Goal: Task Accomplishment & Management: Use online tool/utility

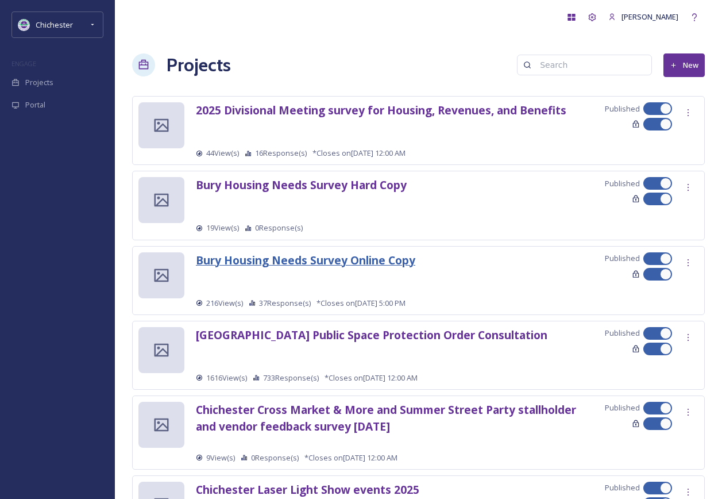
click at [296, 259] on strong "Bury Housing Needs Survey Online Copy" at bounding box center [305, 260] width 219 height 16
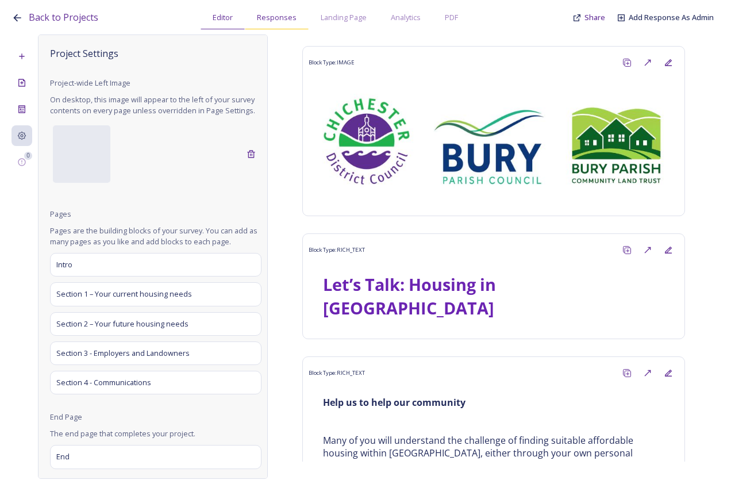
click at [271, 16] on span "Responses" at bounding box center [277, 17] width 40 height 11
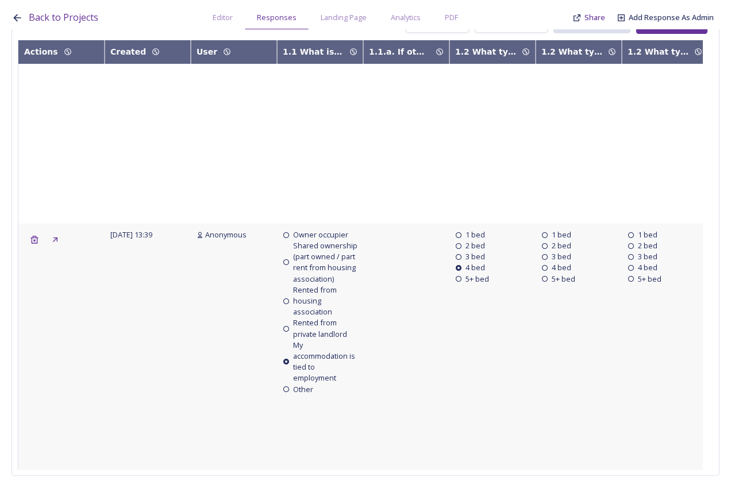
scroll to position [8399, 0]
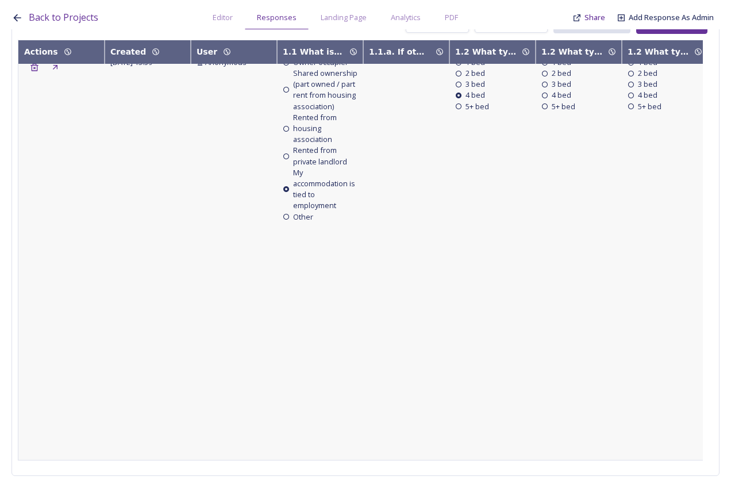
click at [366, 472] on div "Load More" at bounding box center [360, 483] width 48 height 22
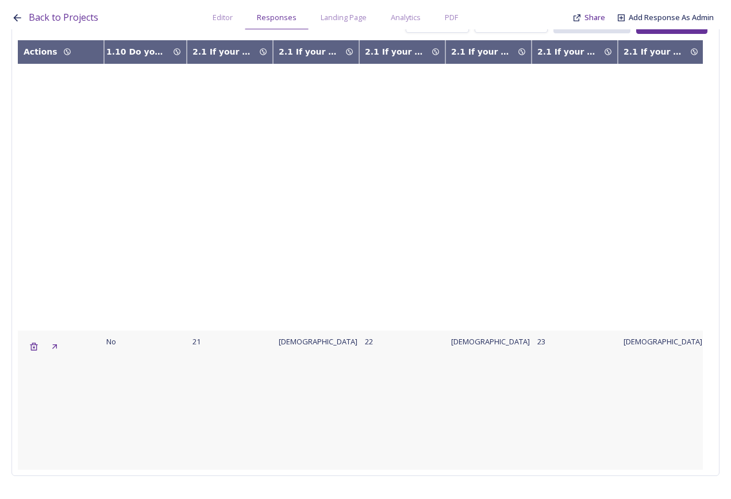
scroll to position [11387, 2075]
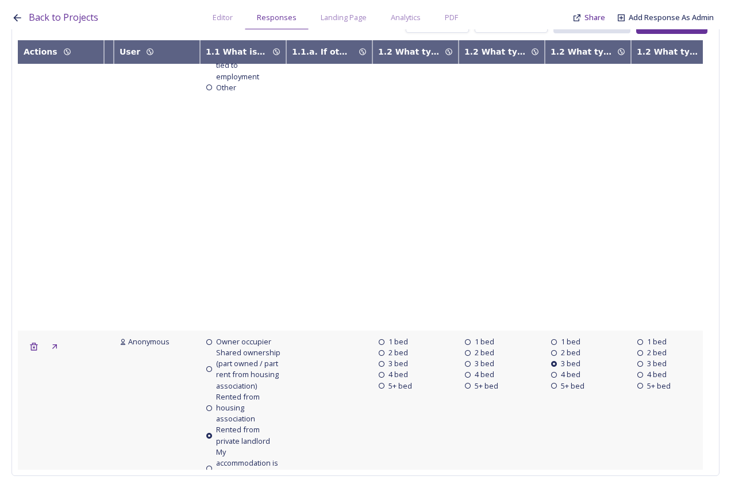
scroll to position [11387, 0]
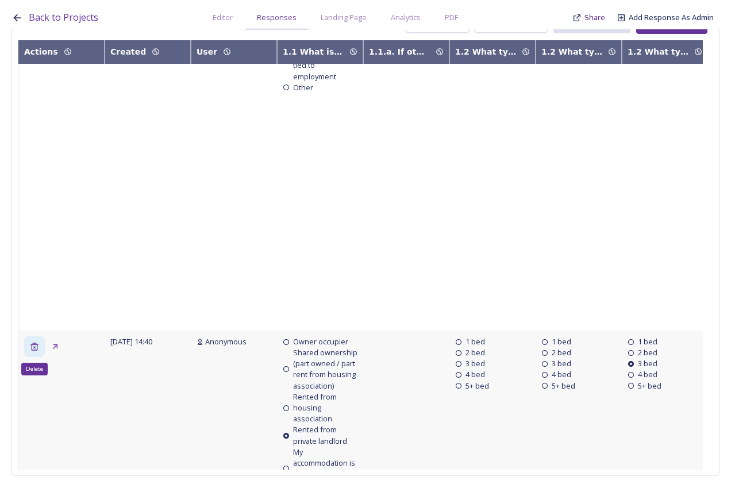
click at [32, 342] on icon at bounding box center [34, 346] width 9 height 9
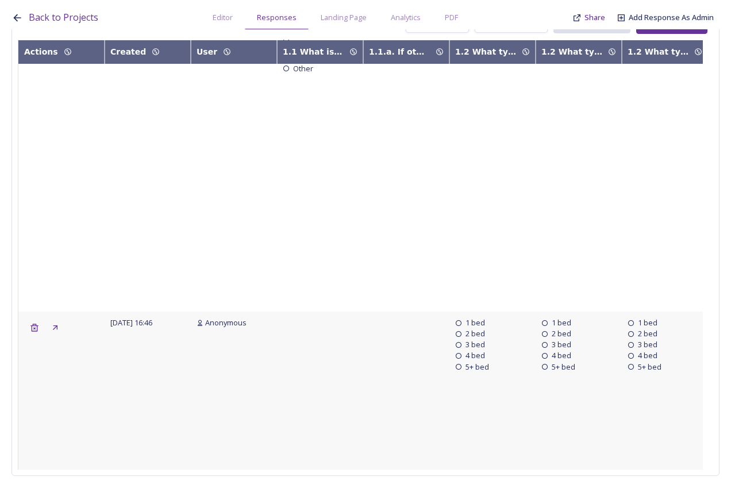
scroll to position [11444, 0]
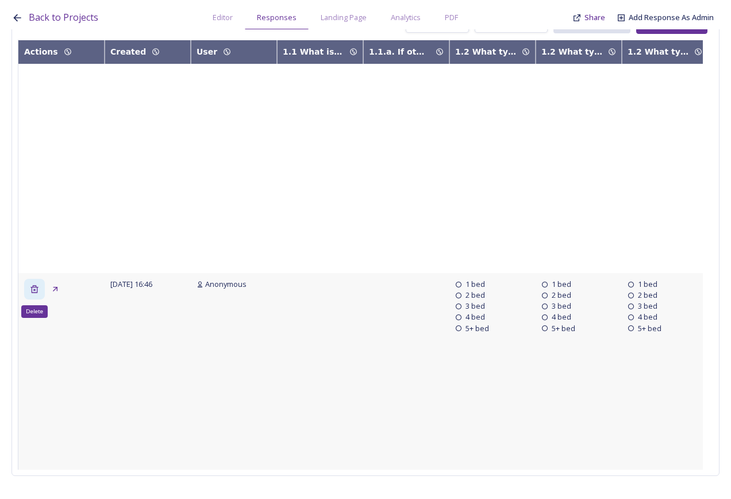
click at [38, 284] on icon at bounding box center [34, 288] width 9 height 9
click at [35, 285] on icon at bounding box center [33, 288] width 7 height 7
click at [35, 279] on div "Delete" at bounding box center [34, 289] width 21 height 21
click at [33, 279] on div "Delete" at bounding box center [34, 289] width 21 height 21
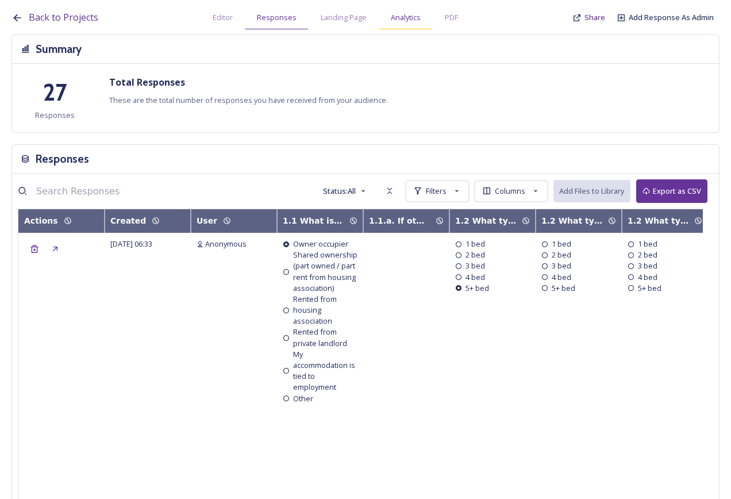
click at [391, 14] on span "Analytics" at bounding box center [406, 17] width 30 height 11
